Goal: Information Seeking & Learning: Find specific fact

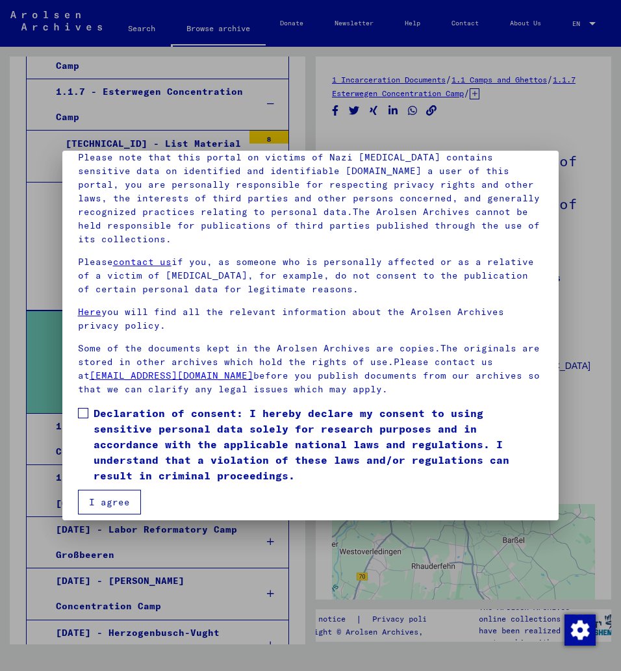
scroll to position [105, 0]
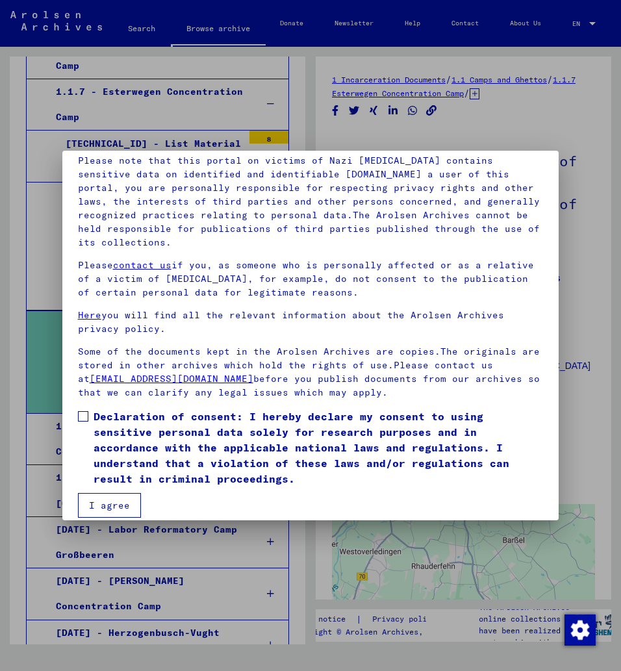
click at [86, 411] on span at bounding box center [83, 416] width 10 height 10
click at [117, 493] on button "I agree" at bounding box center [109, 505] width 63 height 25
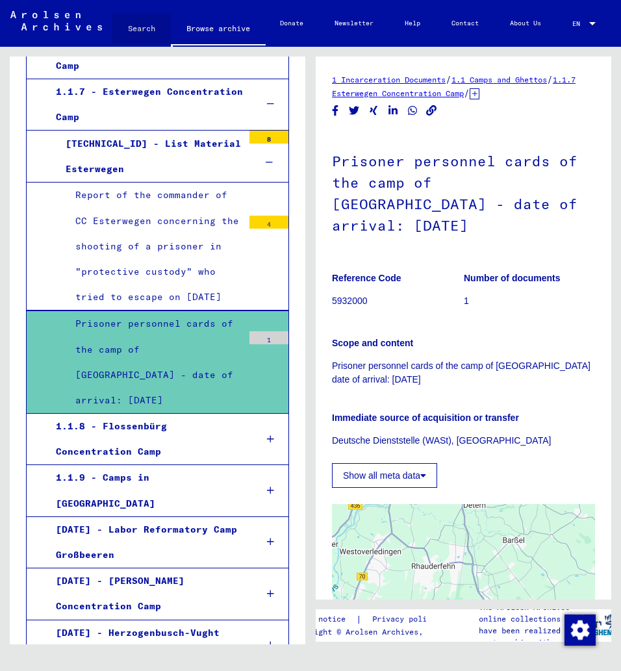
click at [138, 34] on link "Search" at bounding box center [141, 28] width 58 height 31
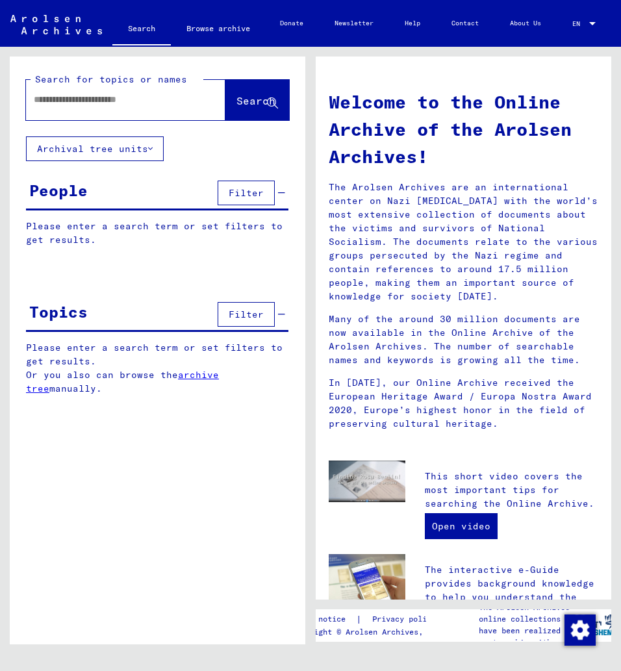
click at [87, 105] on input "text" at bounding box center [110, 100] width 153 height 14
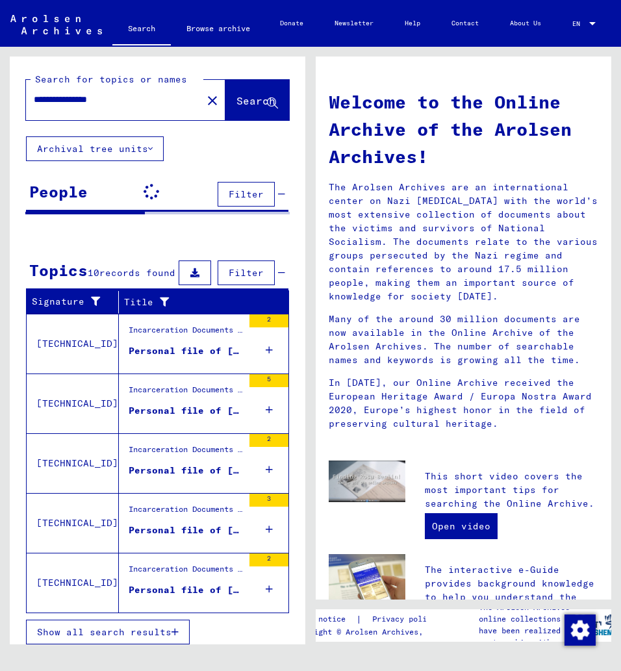
click at [46, 100] on input "**********" at bounding box center [110, 100] width 153 height 14
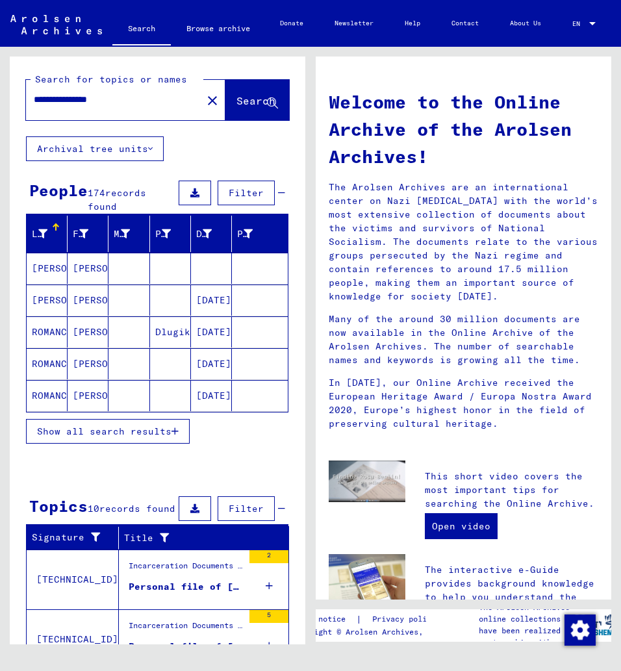
click at [52, 272] on mat-cell "[PERSON_NAME]" at bounding box center [47, 268] width 41 height 31
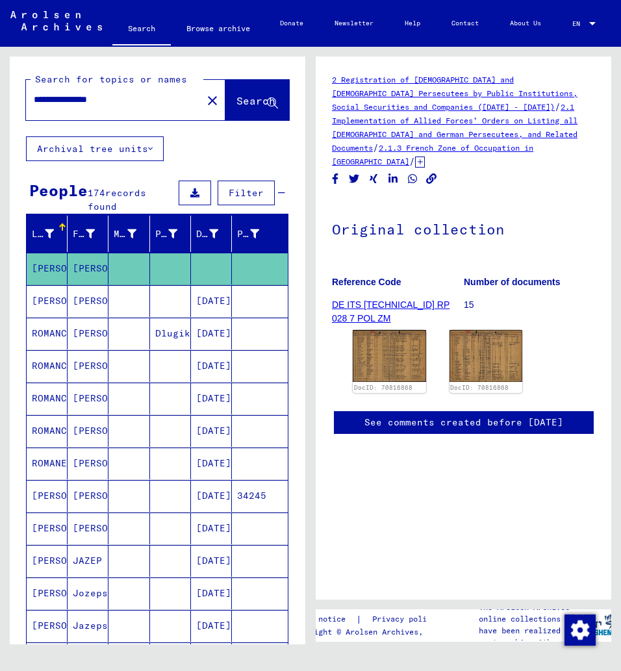
scroll to position [23, 0]
click at [406, 329] on img at bounding box center [389, 356] width 77 height 55
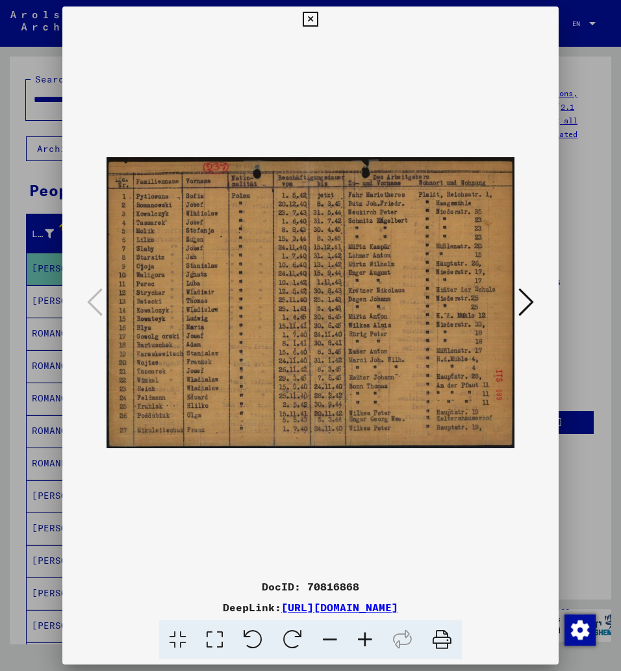
scroll to position [0, 0]
click at [537, 301] on button at bounding box center [526, 303] width 23 height 37
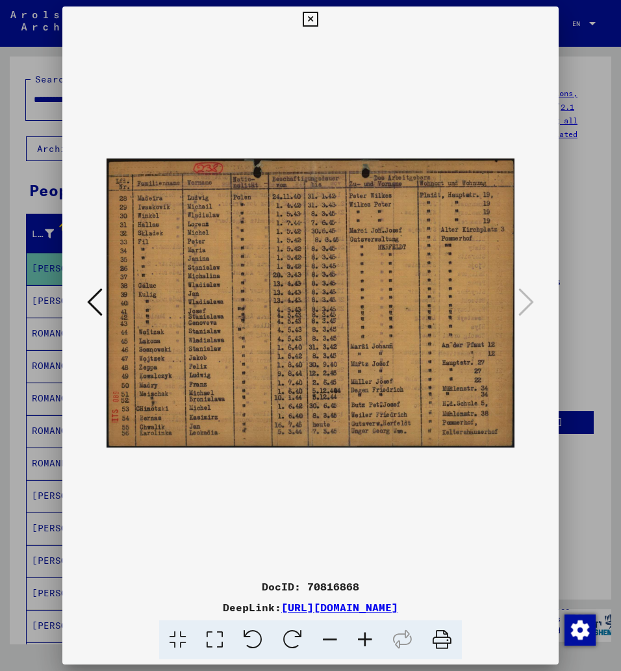
click at [99, 310] on icon at bounding box center [95, 302] width 16 height 31
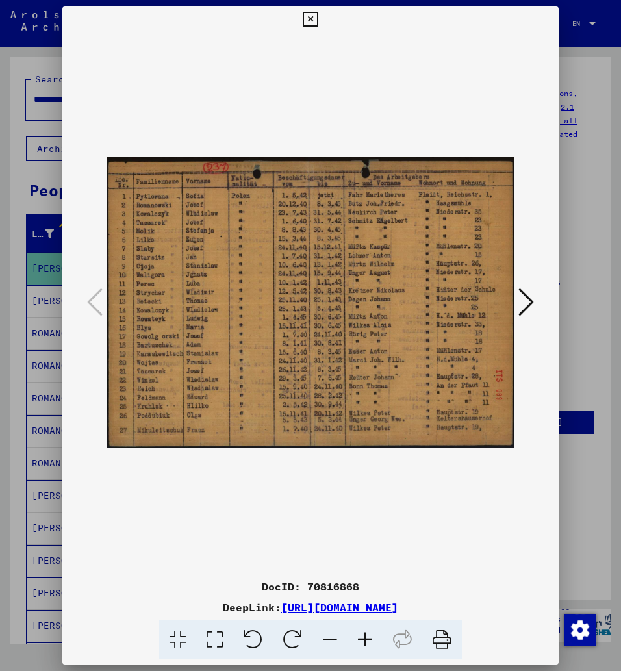
click at [63, 144] on div at bounding box center [310, 302] width 497 height 541
click at [318, 25] on icon at bounding box center [310, 20] width 15 height 16
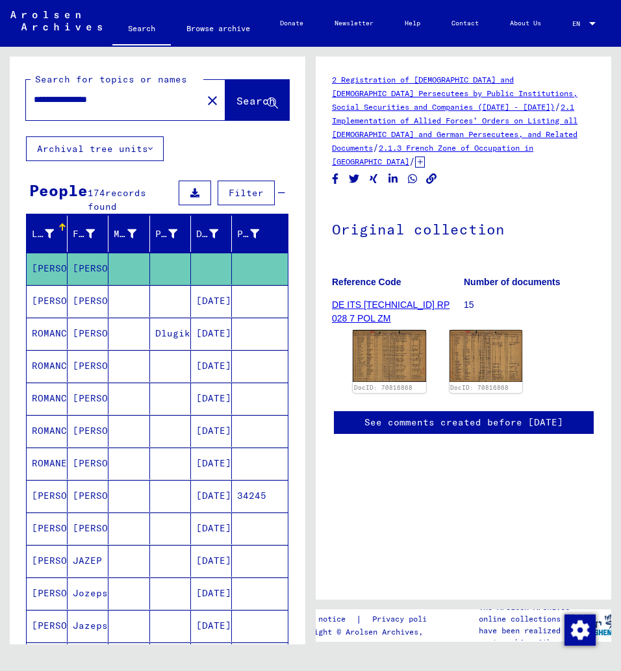
click at [66, 525] on mat-cell "[PERSON_NAME]" at bounding box center [47, 529] width 41 height 32
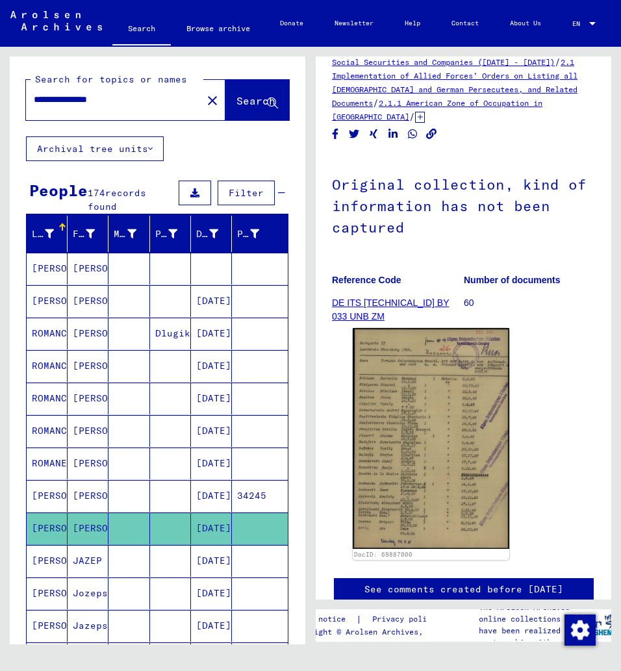
scroll to position [46, 0]
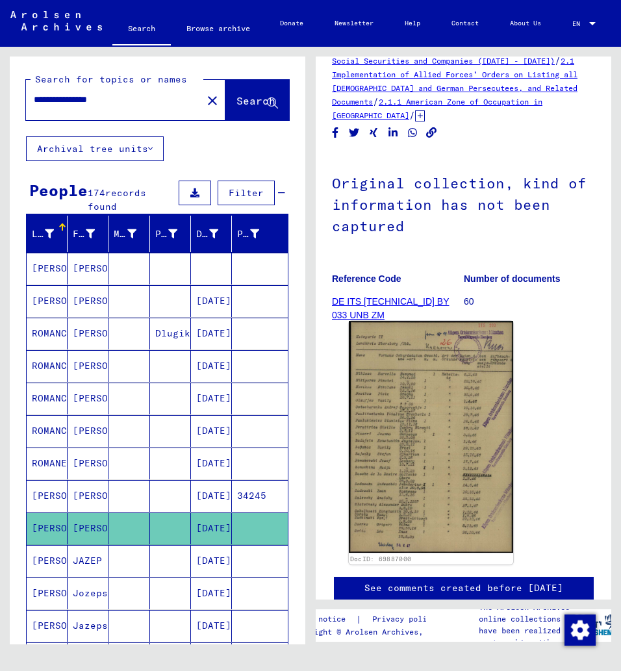
click at [424, 429] on img at bounding box center [431, 437] width 164 height 232
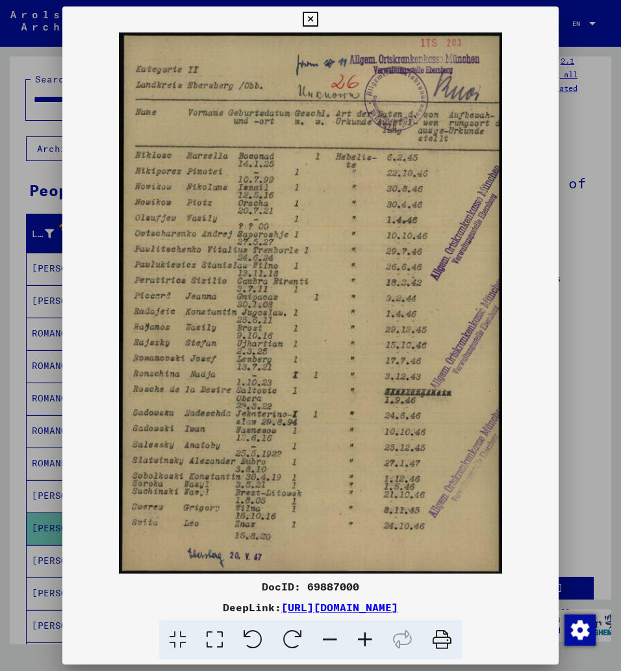
click at [318, 19] on icon at bounding box center [310, 20] width 15 height 16
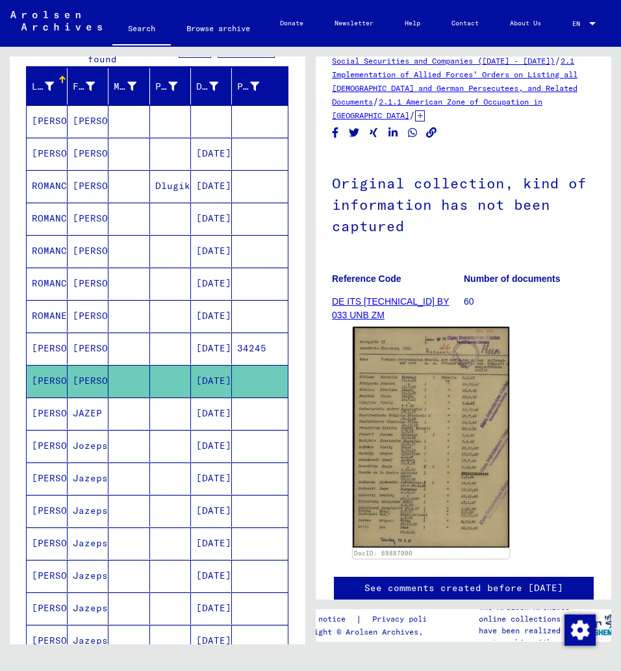
scroll to position [133, 0]
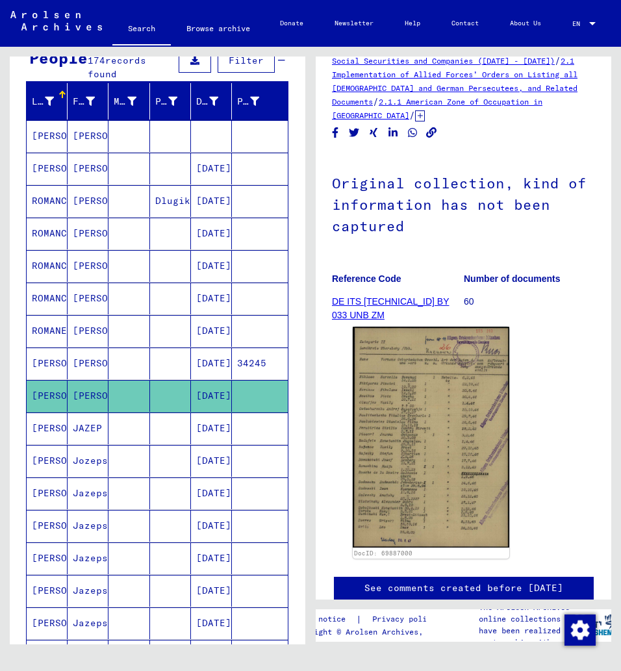
click at [90, 365] on mat-cell "[PERSON_NAME]" at bounding box center [88, 364] width 41 height 32
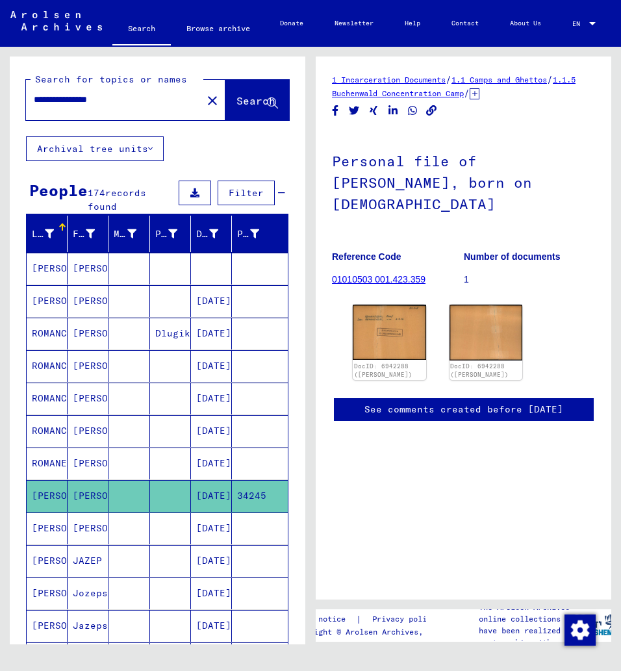
click at [91, 266] on mat-cell "[PERSON_NAME]" at bounding box center [88, 269] width 41 height 32
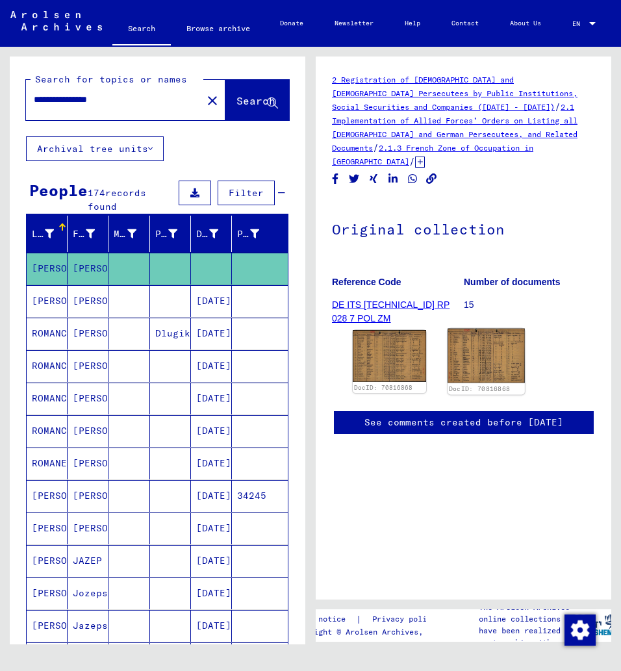
click at [487, 353] on img at bounding box center [486, 356] width 77 height 55
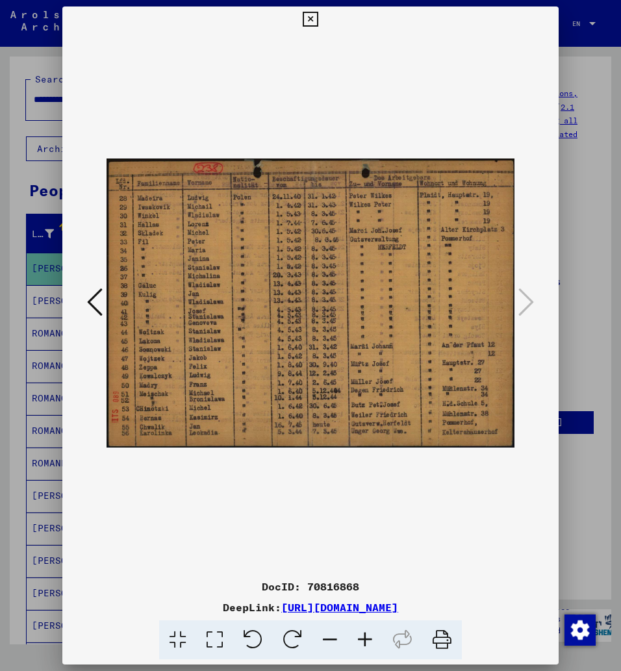
click at [32, 49] on div at bounding box center [310, 335] width 621 height 671
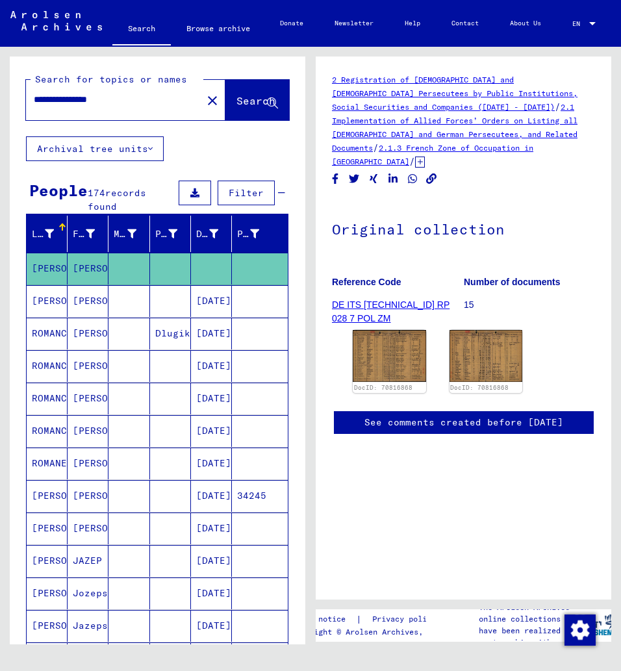
click at [42, 101] on input "**********" at bounding box center [114, 100] width 161 height 14
type input "**********"
click at [248, 103] on span "Search" at bounding box center [256, 100] width 39 height 13
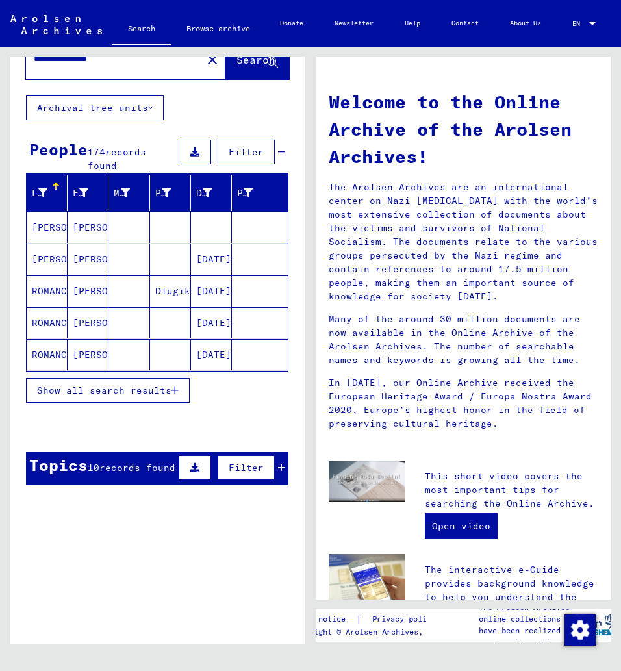
scroll to position [45, 0]
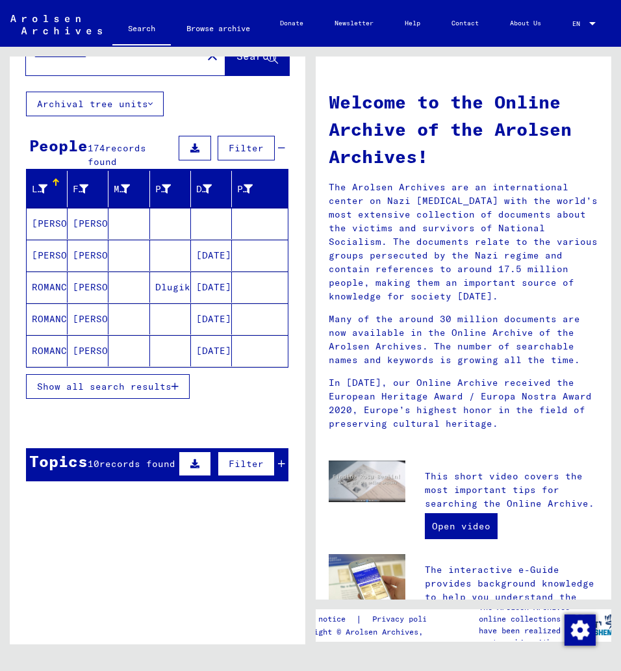
click at [92, 225] on mat-cell "[PERSON_NAME]" at bounding box center [88, 223] width 41 height 31
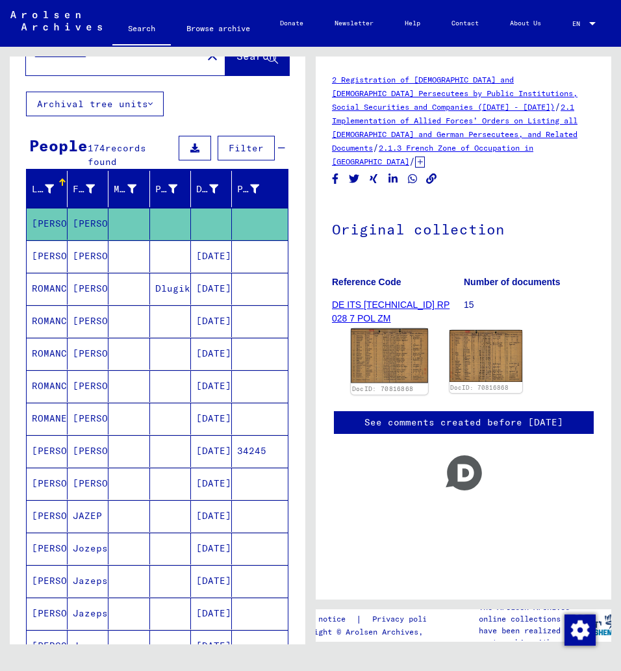
click at [383, 335] on img at bounding box center [389, 356] width 77 height 55
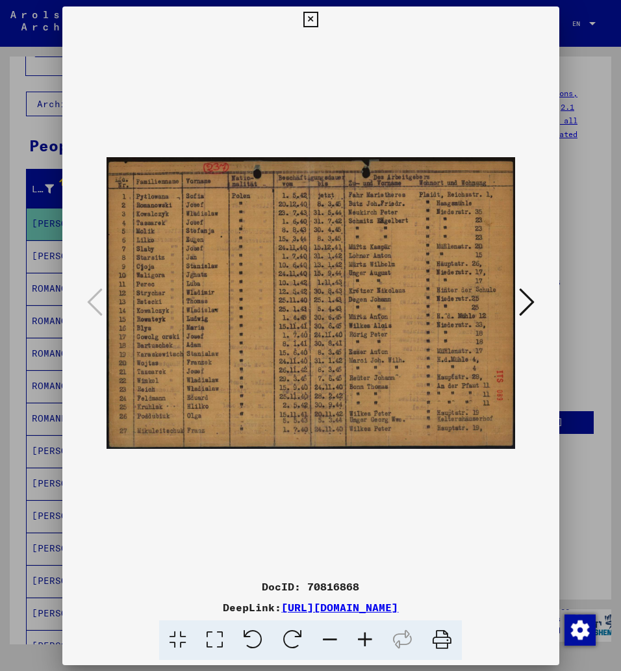
click at [383, 335] on img at bounding box center [311, 302] width 409 height 541
click at [65, 346] on div at bounding box center [310, 302] width 497 height 541
click at [318, 20] on icon at bounding box center [310, 20] width 15 height 16
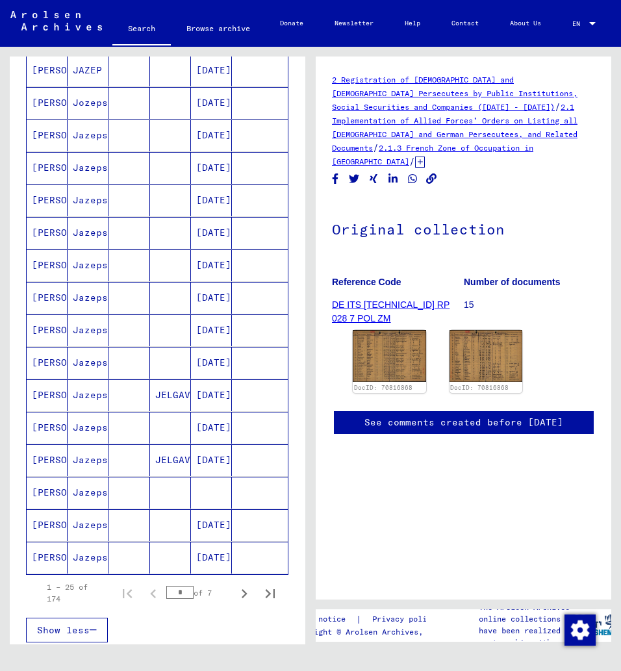
scroll to position [511, 0]
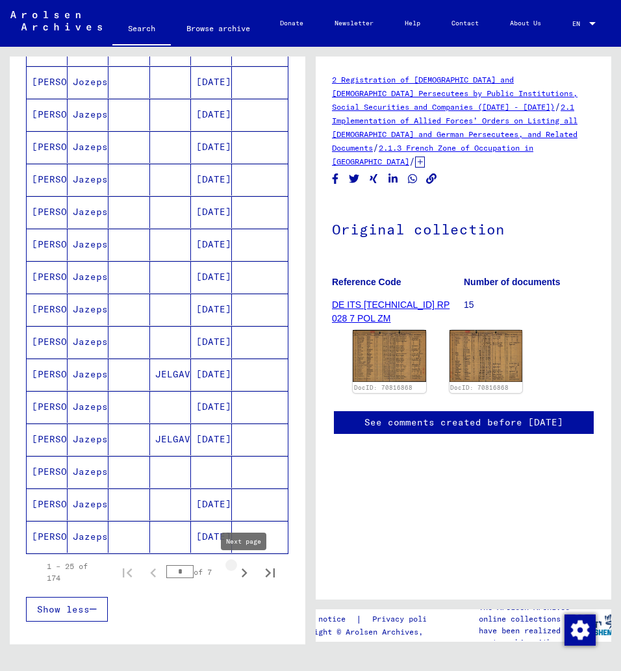
click at [239, 575] on icon "Next page" at bounding box center [244, 573] width 18 height 18
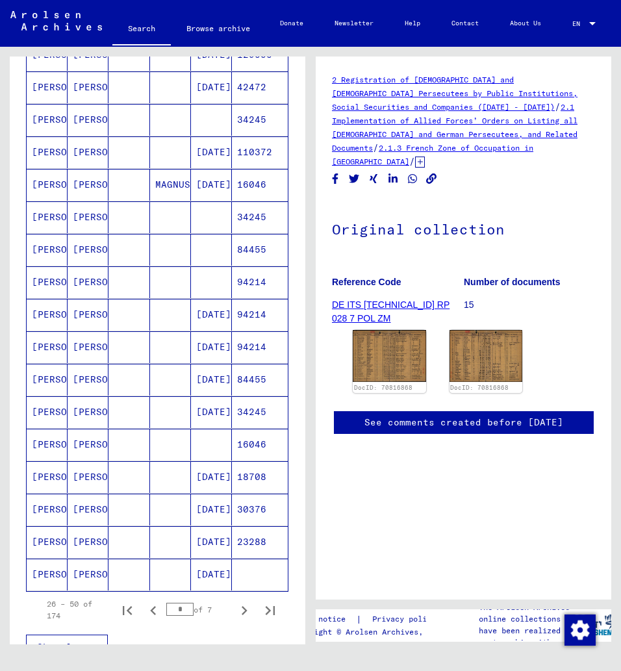
scroll to position [482, 0]
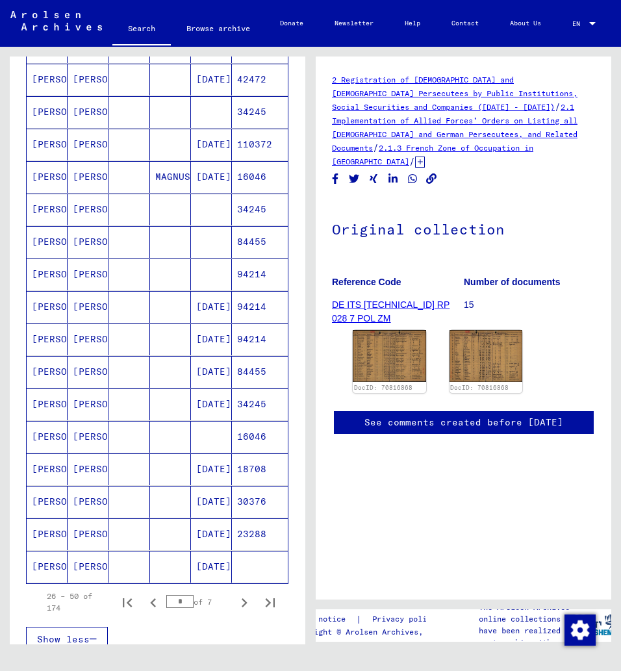
click at [80, 535] on mat-cell "[PERSON_NAME]" at bounding box center [88, 535] width 41 height 32
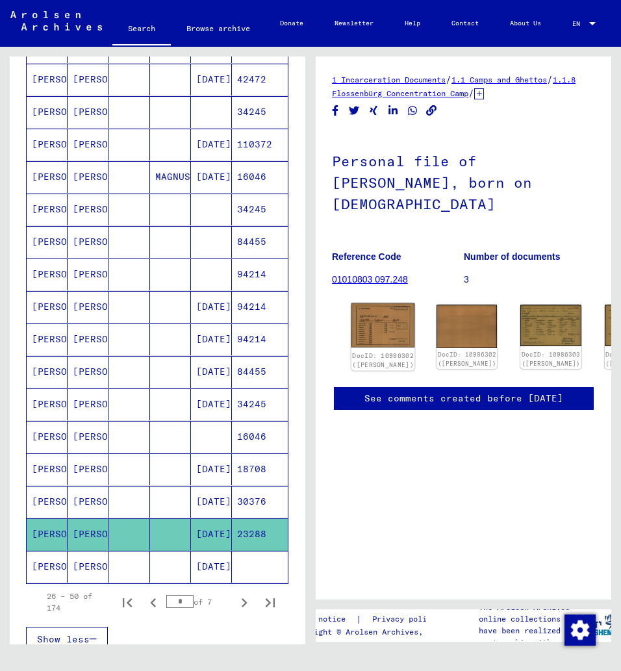
click at [393, 351] on div "DocID: 10986302 ([PERSON_NAME])" at bounding box center [383, 360] width 62 height 18
click at [396, 303] on div "DocID: 10986302 ([PERSON_NAME]) DocID: 10986302 ([PERSON_NAME]) DocID: 10986303…" at bounding box center [464, 337] width 232 height 75
click at [91, 535] on mat-cell "[PERSON_NAME]" at bounding box center [88, 535] width 41 height 32
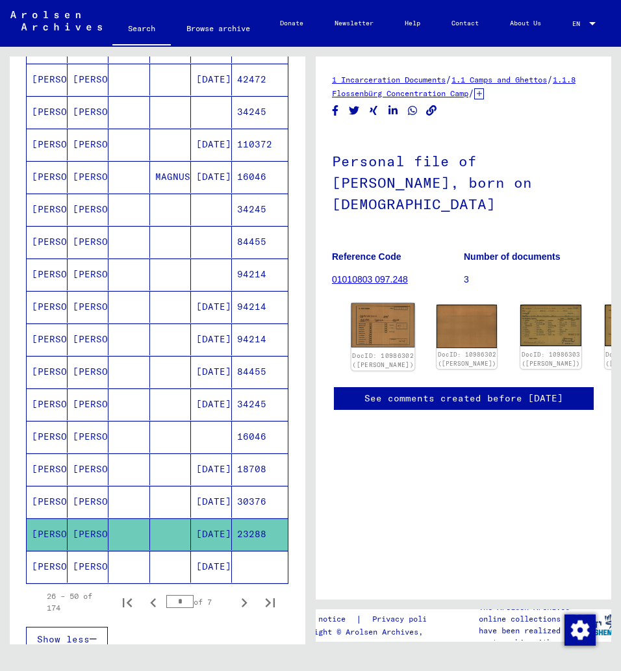
click at [379, 309] on img at bounding box center [384, 325] width 64 height 45
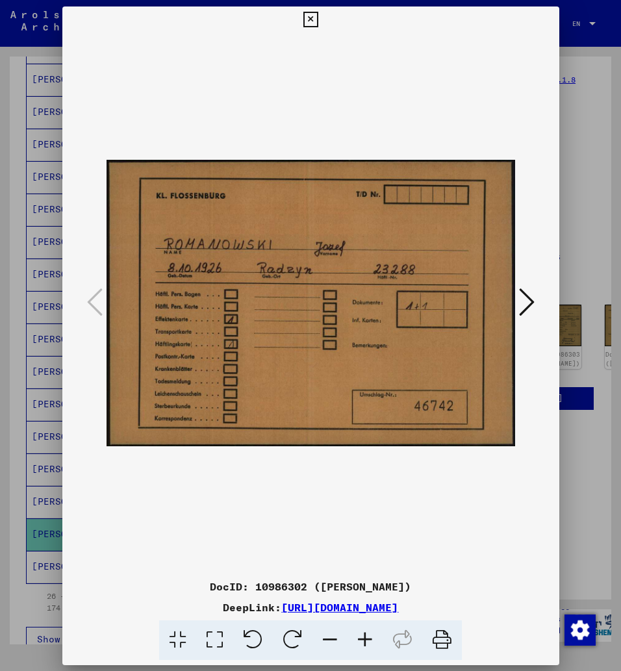
click at [379, 309] on img at bounding box center [311, 302] width 409 height 541
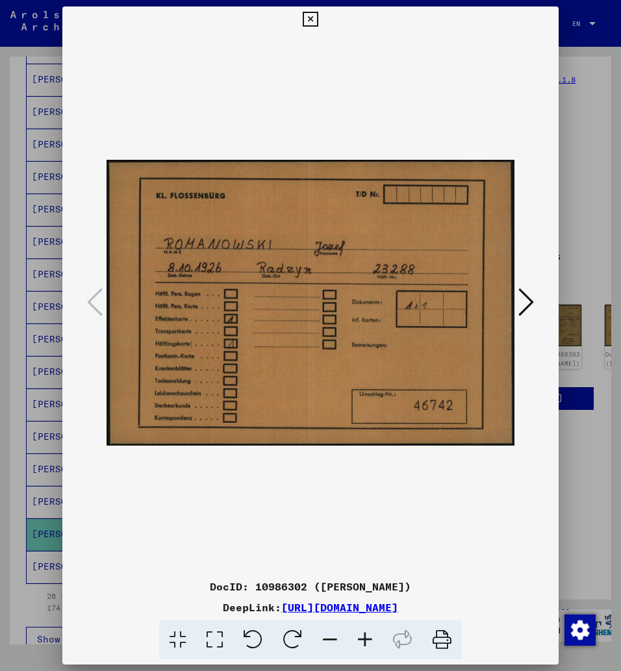
click at [522, 302] on icon at bounding box center [527, 302] width 16 height 31
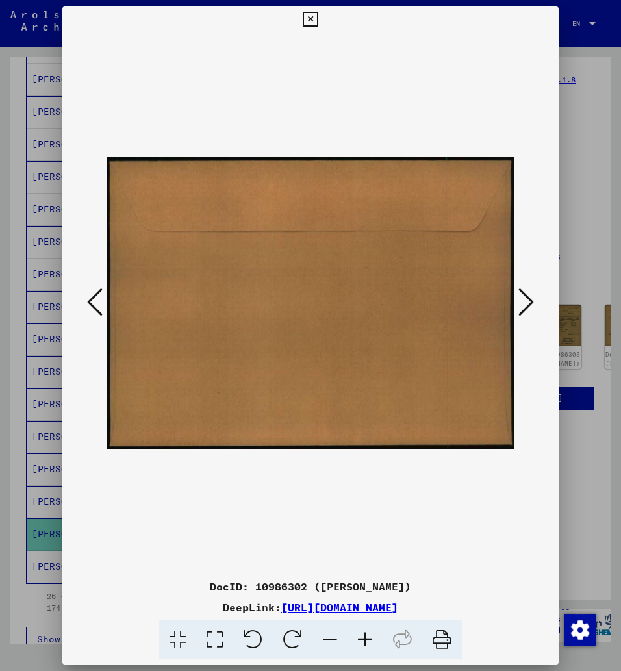
click at [522, 302] on icon at bounding box center [527, 302] width 16 height 31
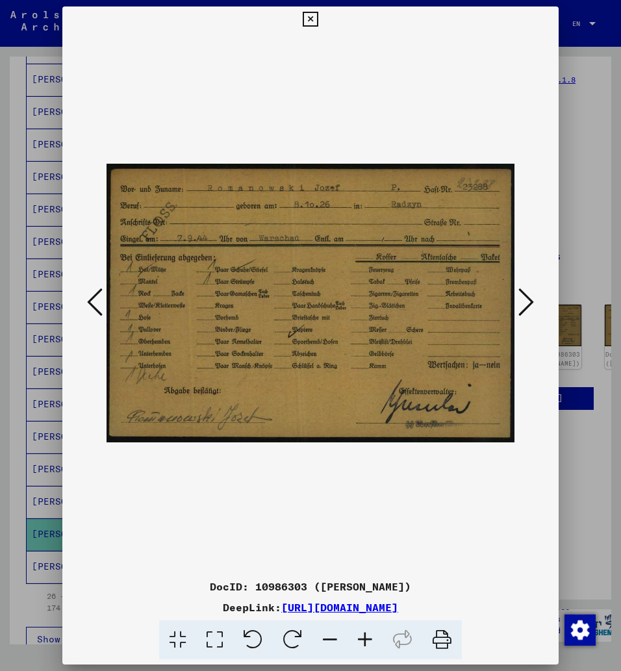
click at [522, 302] on icon at bounding box center [527, 302] width 16 height 31
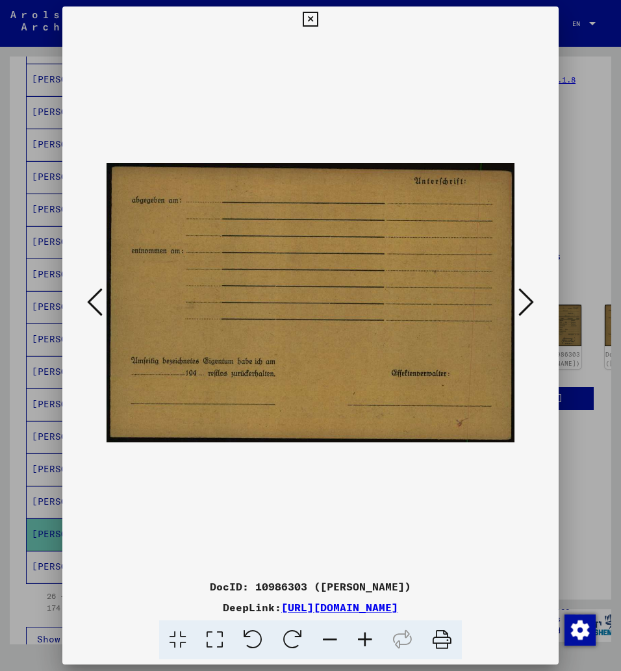
click at [522, 302] on icon at bounding box center [527, 302] width 16 height 31
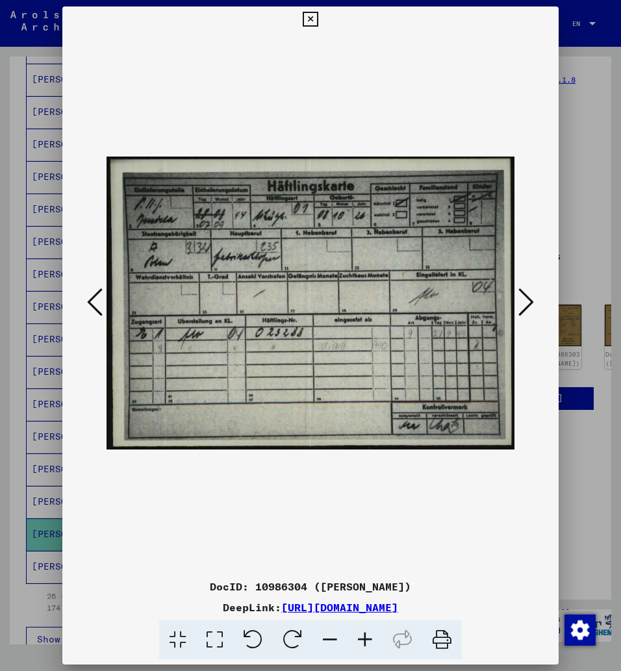
click at [318, 24] on icon at bounding box center [310, 20] width 15 height 16
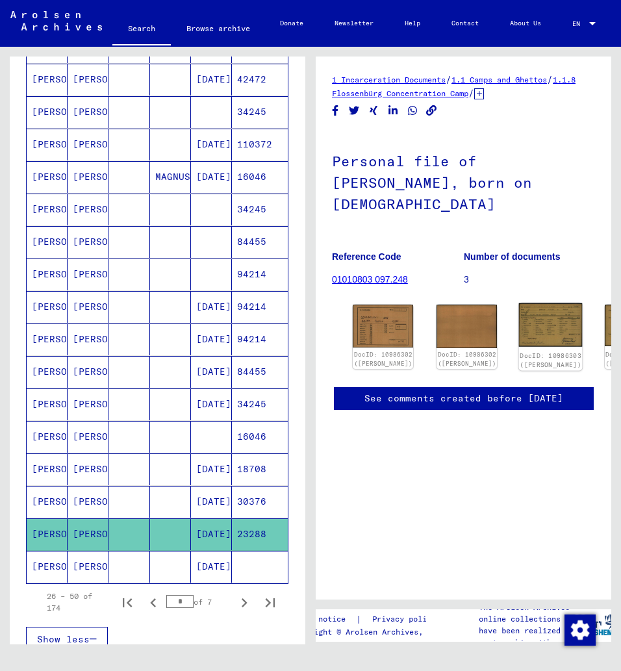
click at [519, 304] on img at bounding box center [551, 325] width 64 height 44
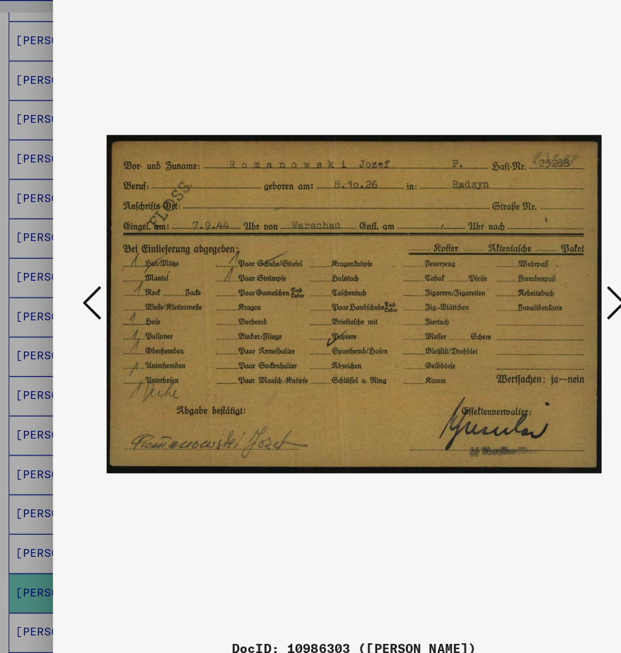
click at [332, 60] on img at bounding box center [311, 296] width 409 height 541
click at [24, 133] on div at bounding box center [310, 326] width 621 height 653
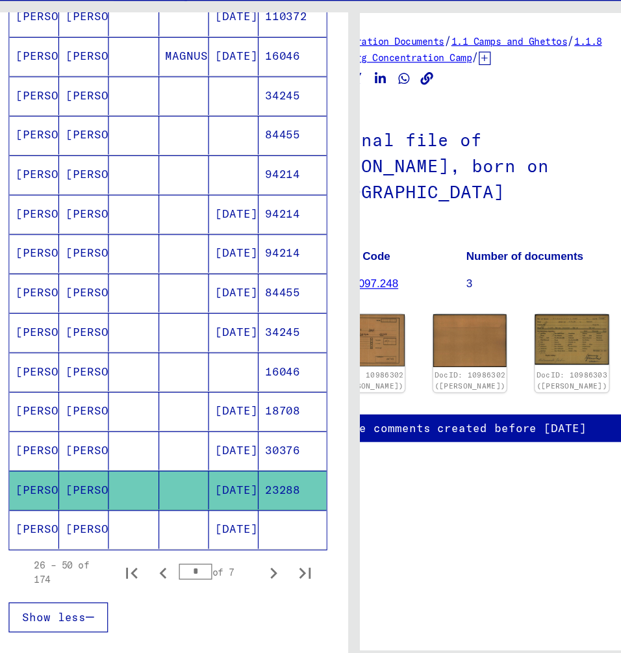
scroll to position [4, 66]
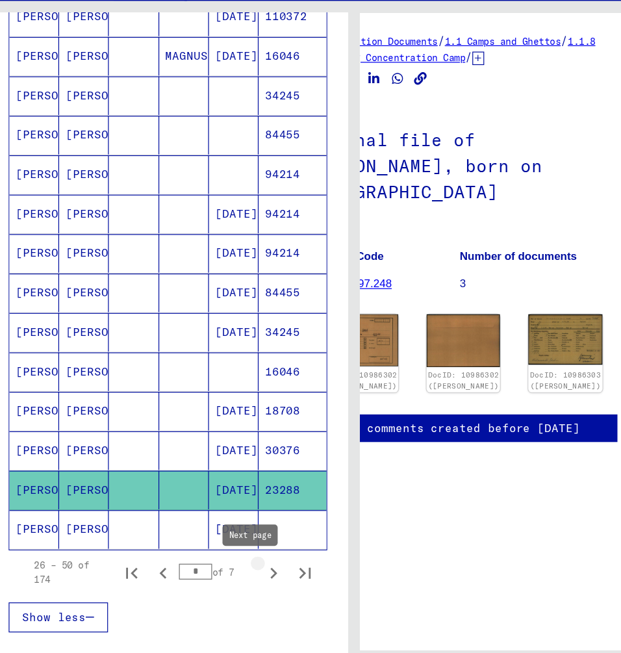
click at [235, 509] on icon "Next page" at bounding box center [244, 518] width 18 height 18
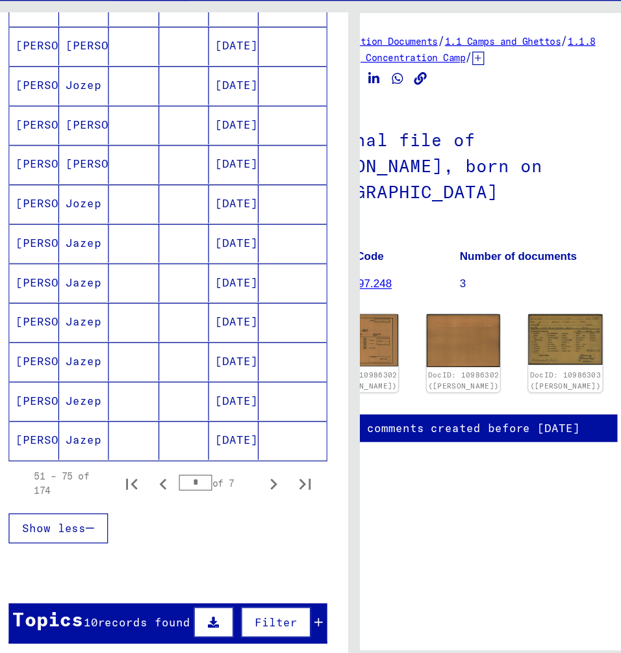
scroll to position [643, 0]
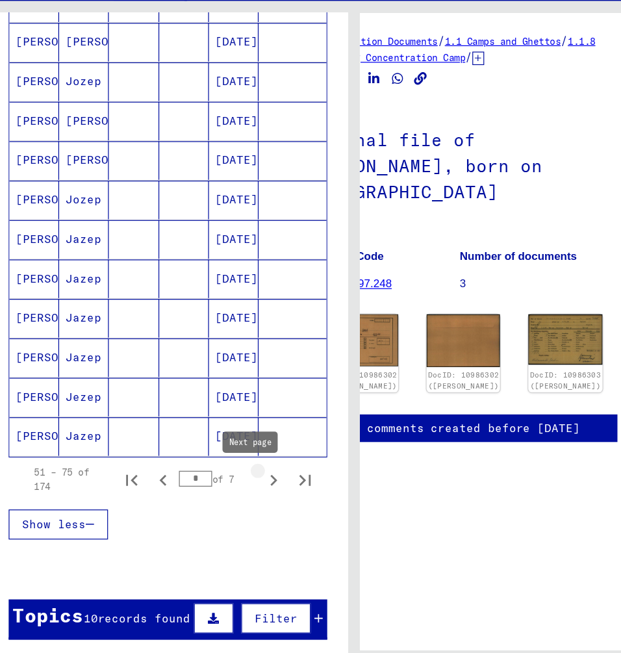
click at [235, 433] on icon "Next page" at bounding box center [244, 442] width 18 height 18
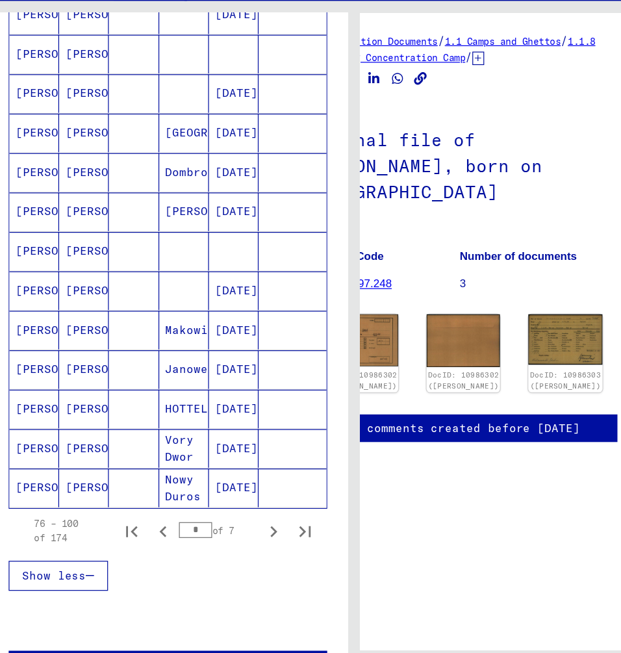
scroll to position [603, 0]
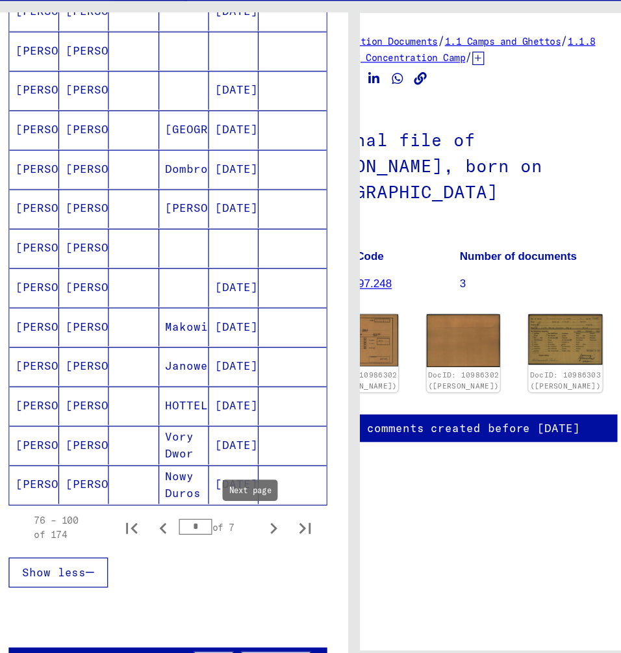
click at [231, 468] on button "Next page" at bounding box center [244, 481] width 26 height 26
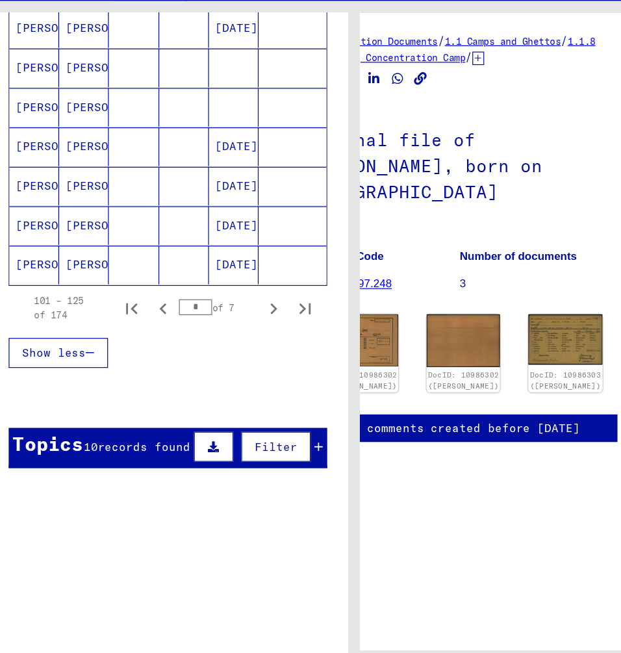
scroll to position [788, 0]
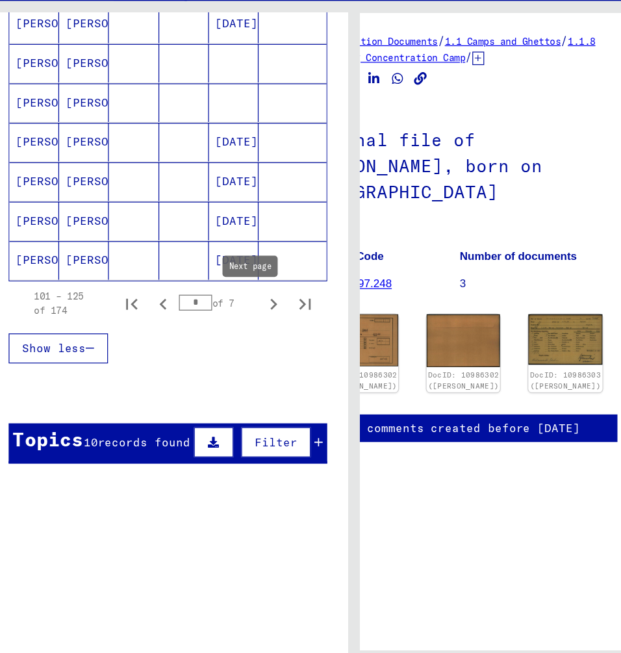
click at [235, 288] on icon "Next page" at bounding box center [244, 297] width 18 height 18
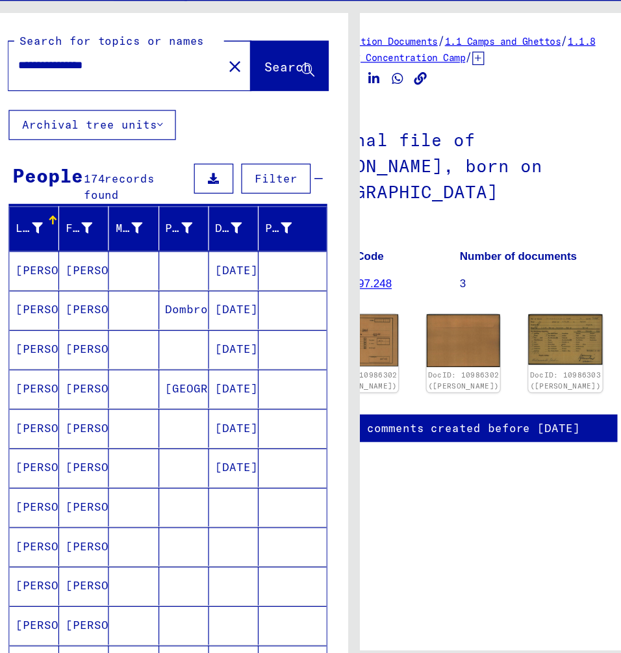
scroll to position [0, 0]
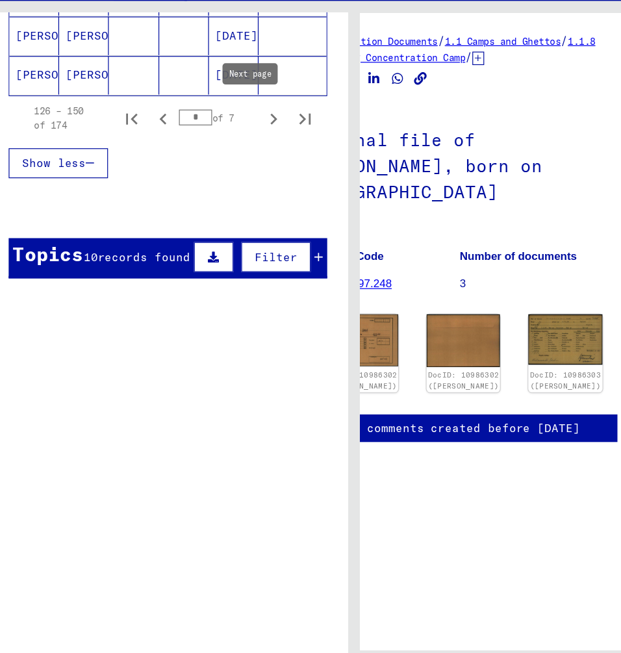
click at [235, 135] on icon "Next page" at bounding box center [244, 144] width 18 height 18
type input "*"
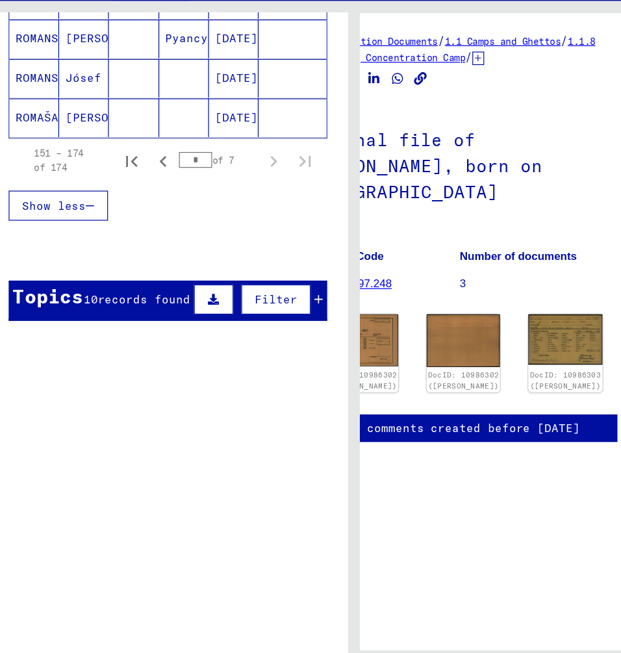
scroll to position [870, 0]
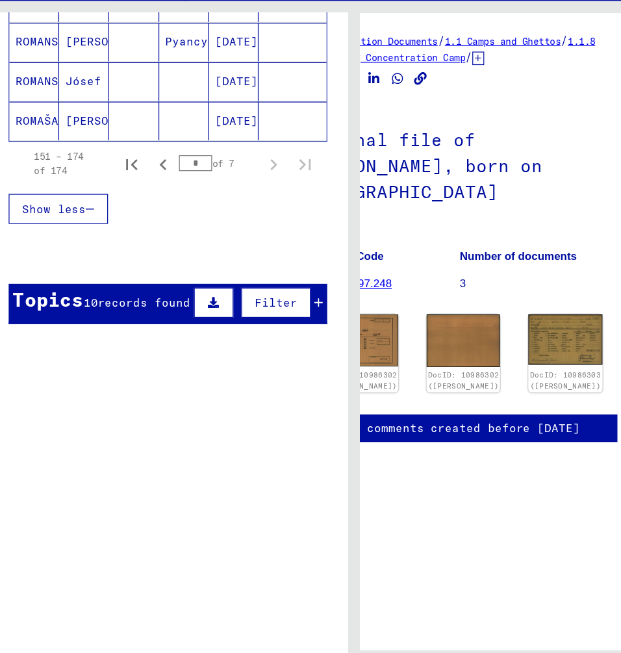
click at [378, 169] on div "Personal file of [PERSON_NAME], born on [DEMOGRAPHIC_DATA] Reference Code 01010…" at bounding box center [397, 215] width 263 height 168
click at [537, 303] on img at bounding box center [569, 325] width 64 height 44
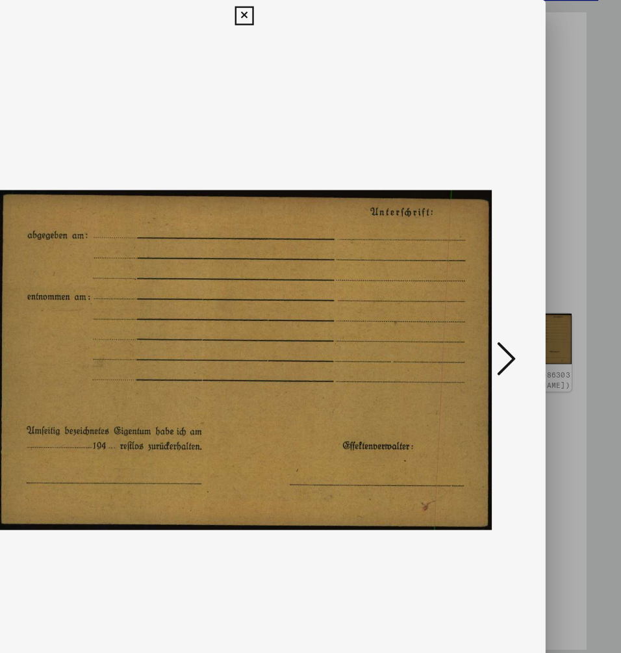
click at [519, 296] on icon at bounding box center [527, 295] width 16 height 31
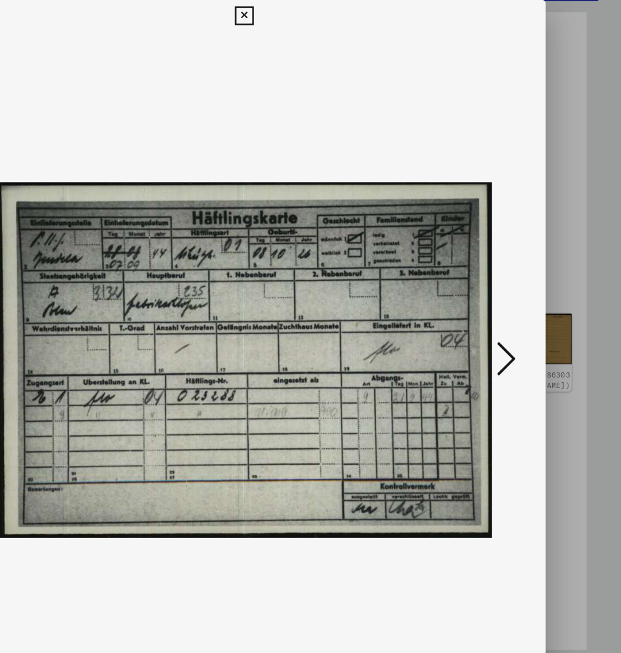
click at [519, 295] on icon at bounding box center [527, 295] width 16 height 31
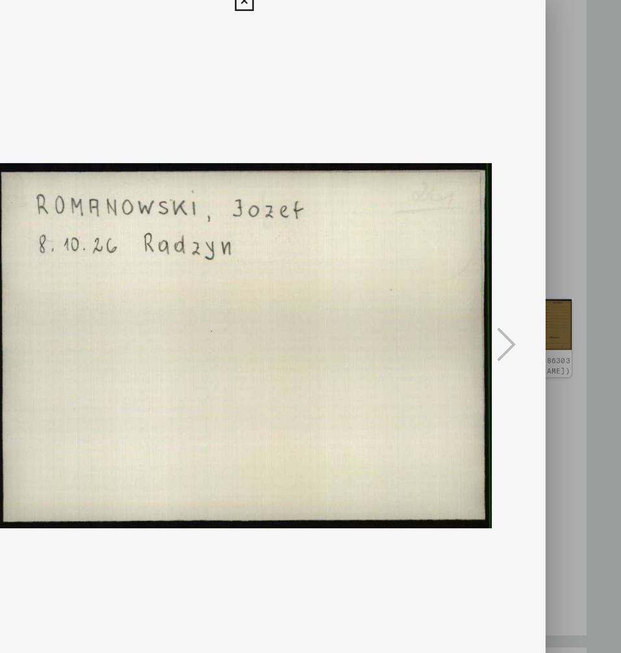
click at [318, 5] on icon at bounding box center [310, 13] width 15 height 16
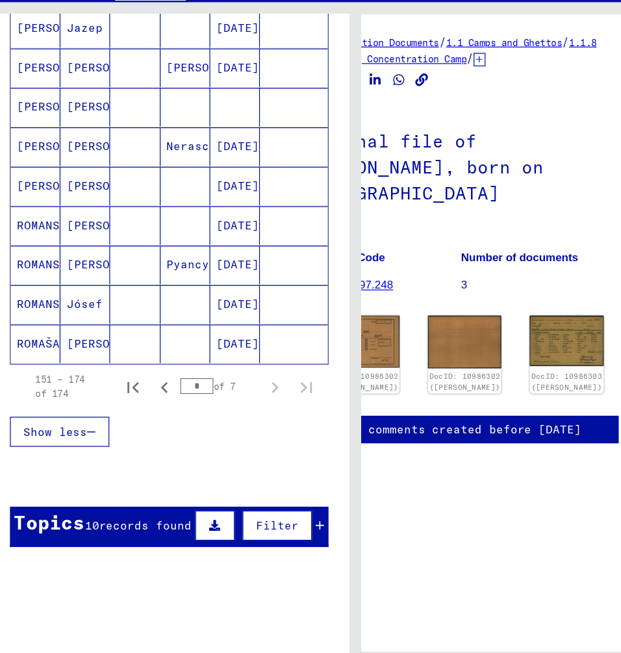
scroll to position [696, 0]
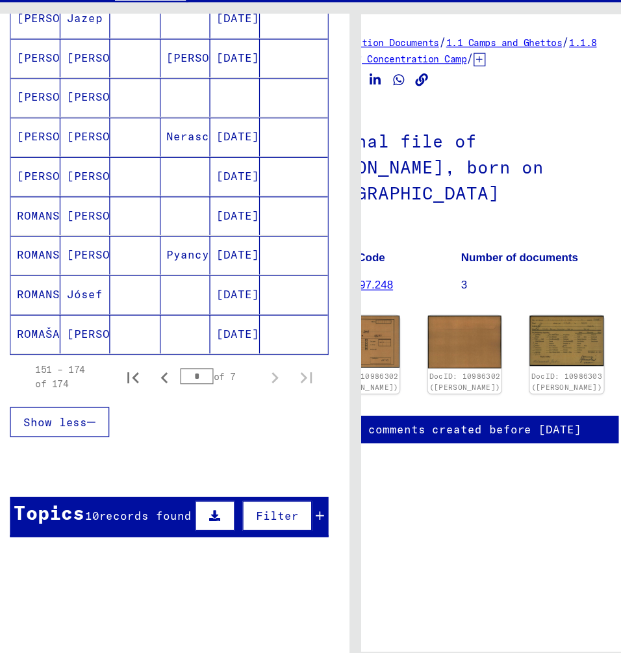
click at [404, 131] on h1 "Personal file of [PERSON_NAME], born on [DEMOGRAPHIC_DATA]" at bounding box center [397, 181] width 263 height 100
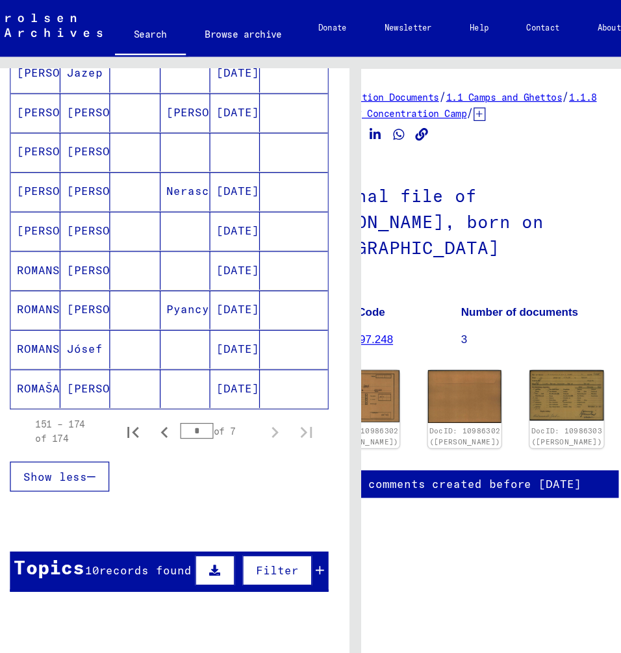
scroll to position [0, 0]
click at [90, 394] on icon "button" at bounding box center [93, 392] width 7 height 9
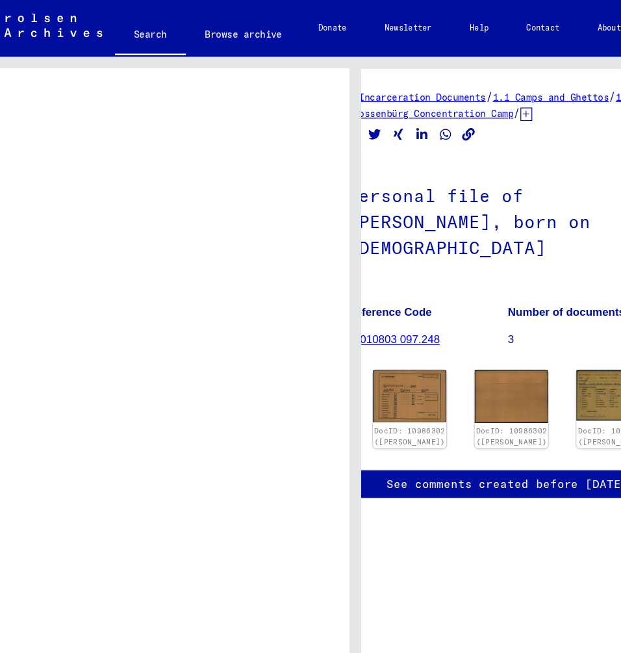
scroll to position [73, 28]
click at [508, 131] on h1 "Personal file of [PERSON_NAME], born on [DEMOGRAPHIC_DATA]" at bounding box center [435, 181] width 263 height 100
